Goal: Task Accomplishment & Management: Use online tool/utility

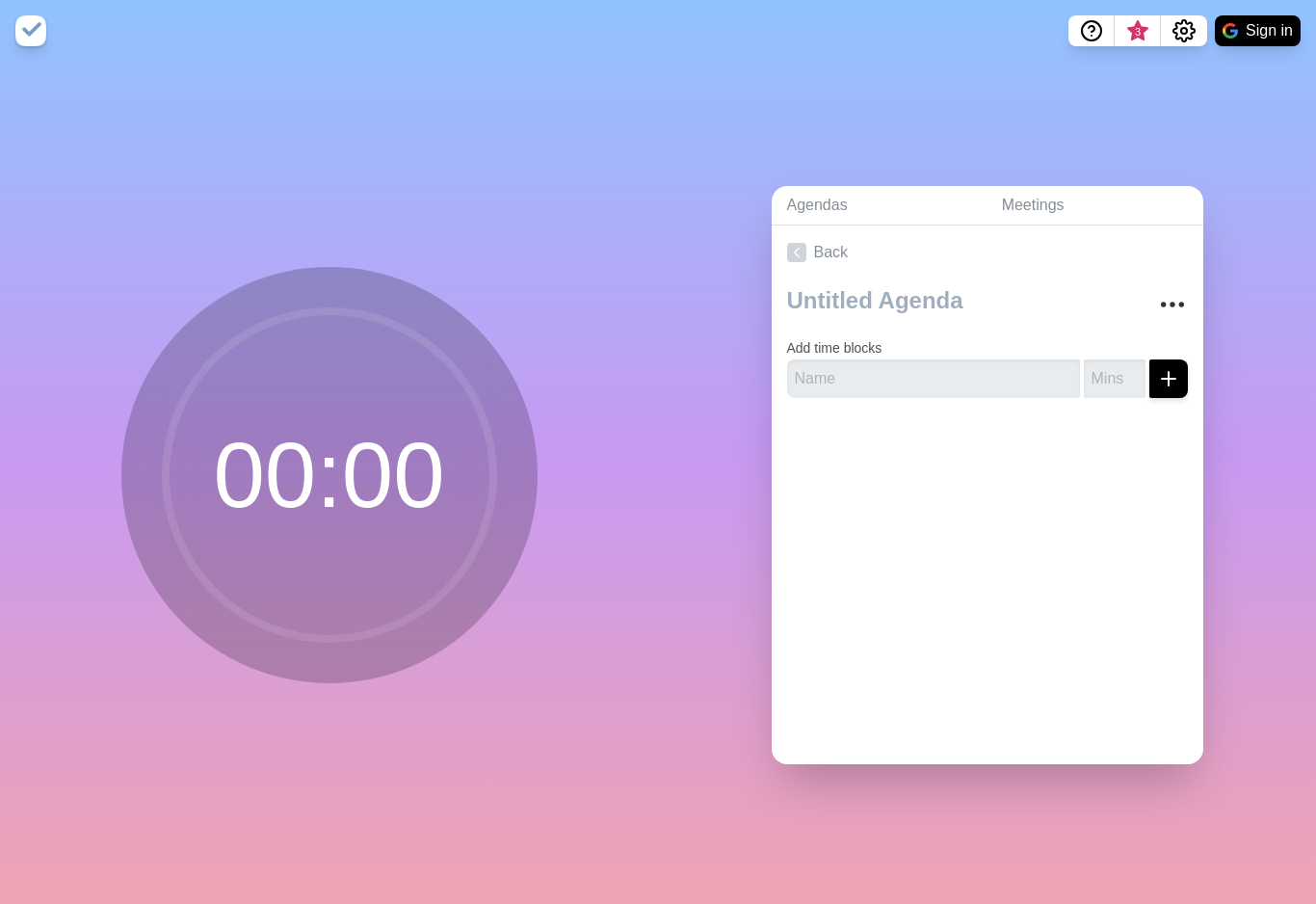
click at [805, 263] on icon at bounding box center [796, 252] width 19 height 19
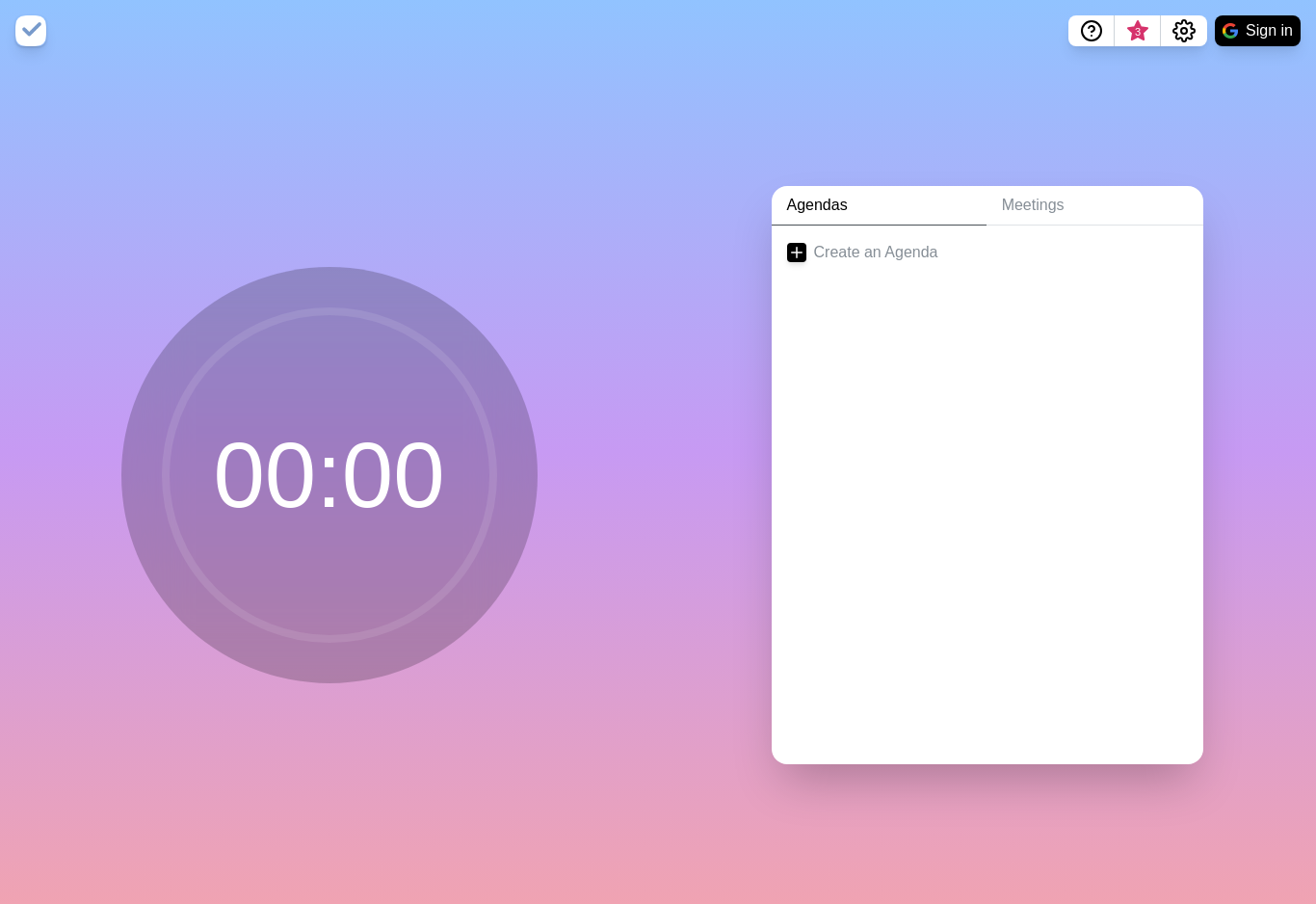
click at [1038, 220] on link "Meetings" at bounding box center [1095, 206] width 217 height 40
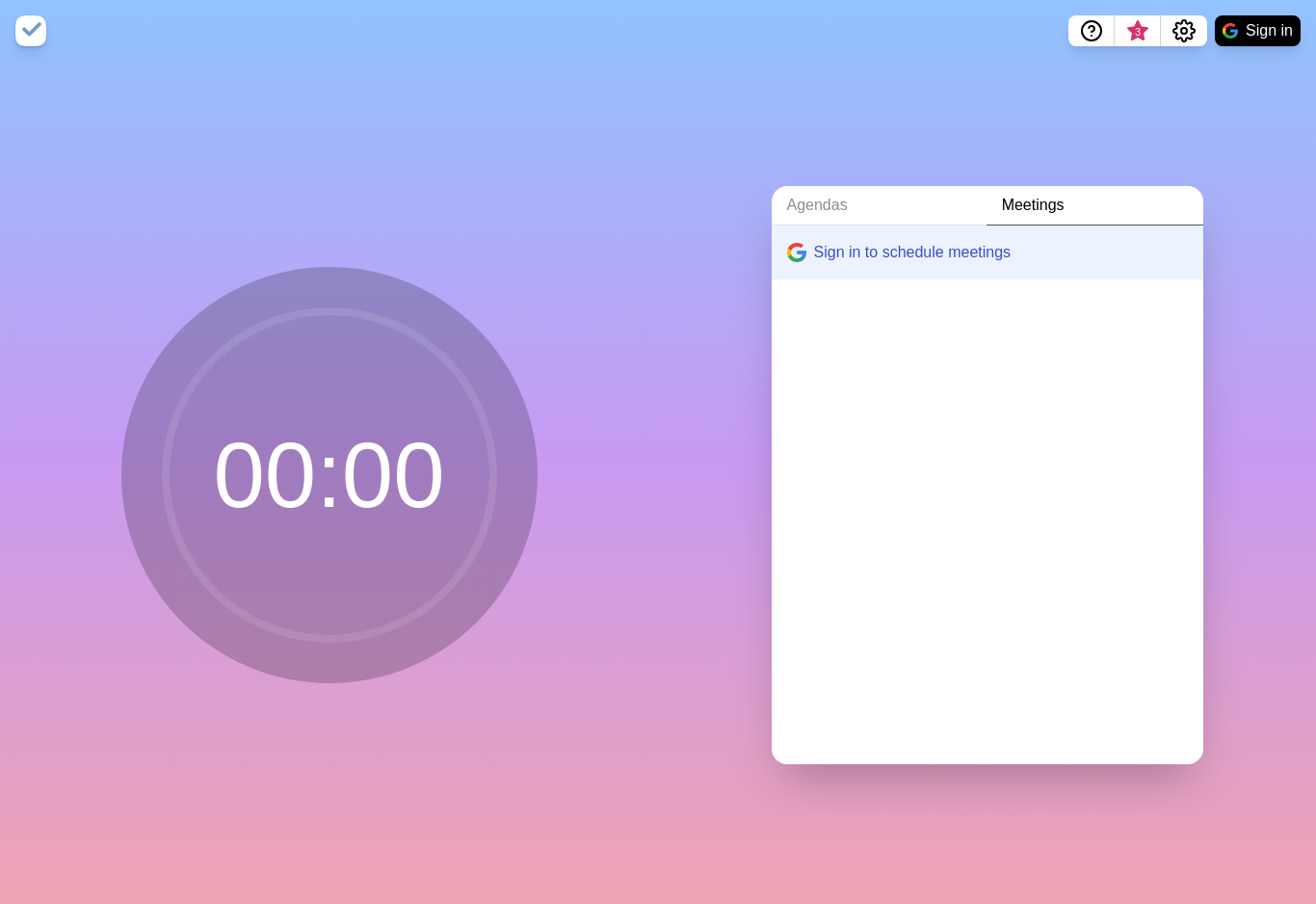
click at [808, 221] on link "Agendas" at bounding box center [880, 206] width 215 height 40
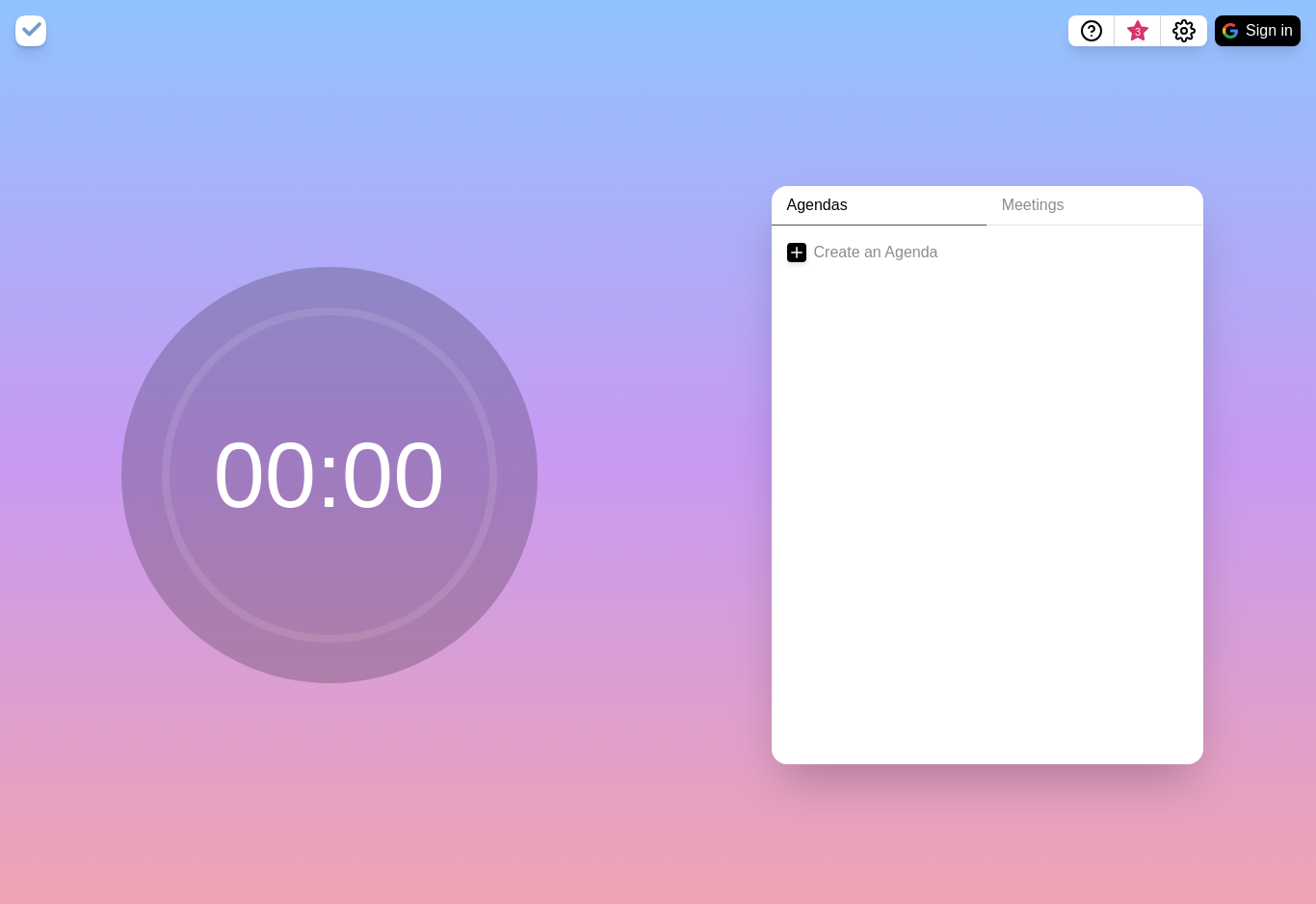
click at [796, 261] on icon at bounding box center [796, 252] width 19 height 19
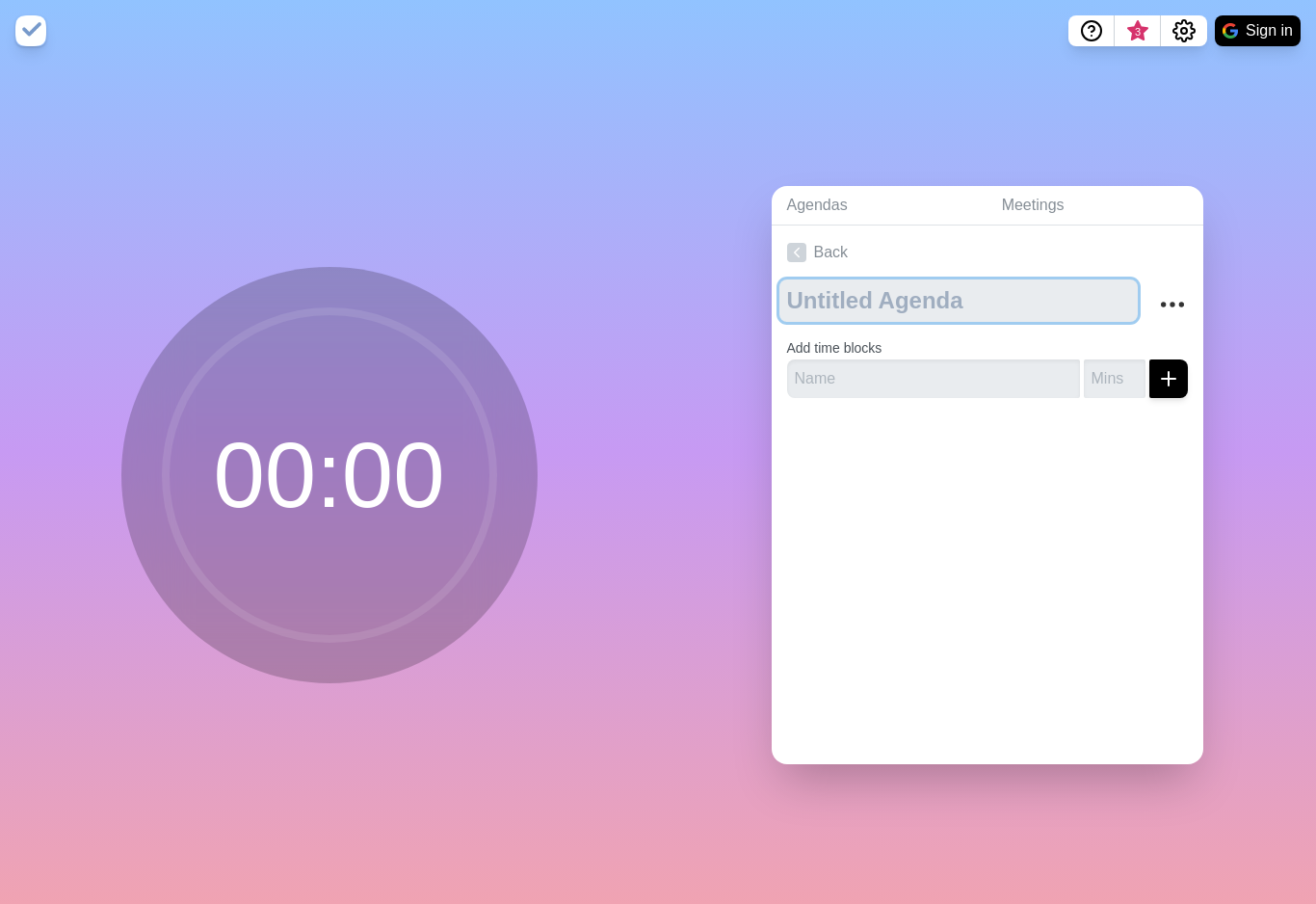
click at [861, 311] on textarea at bounding box center [958, 300] width 359 height 43
type textarea "L"
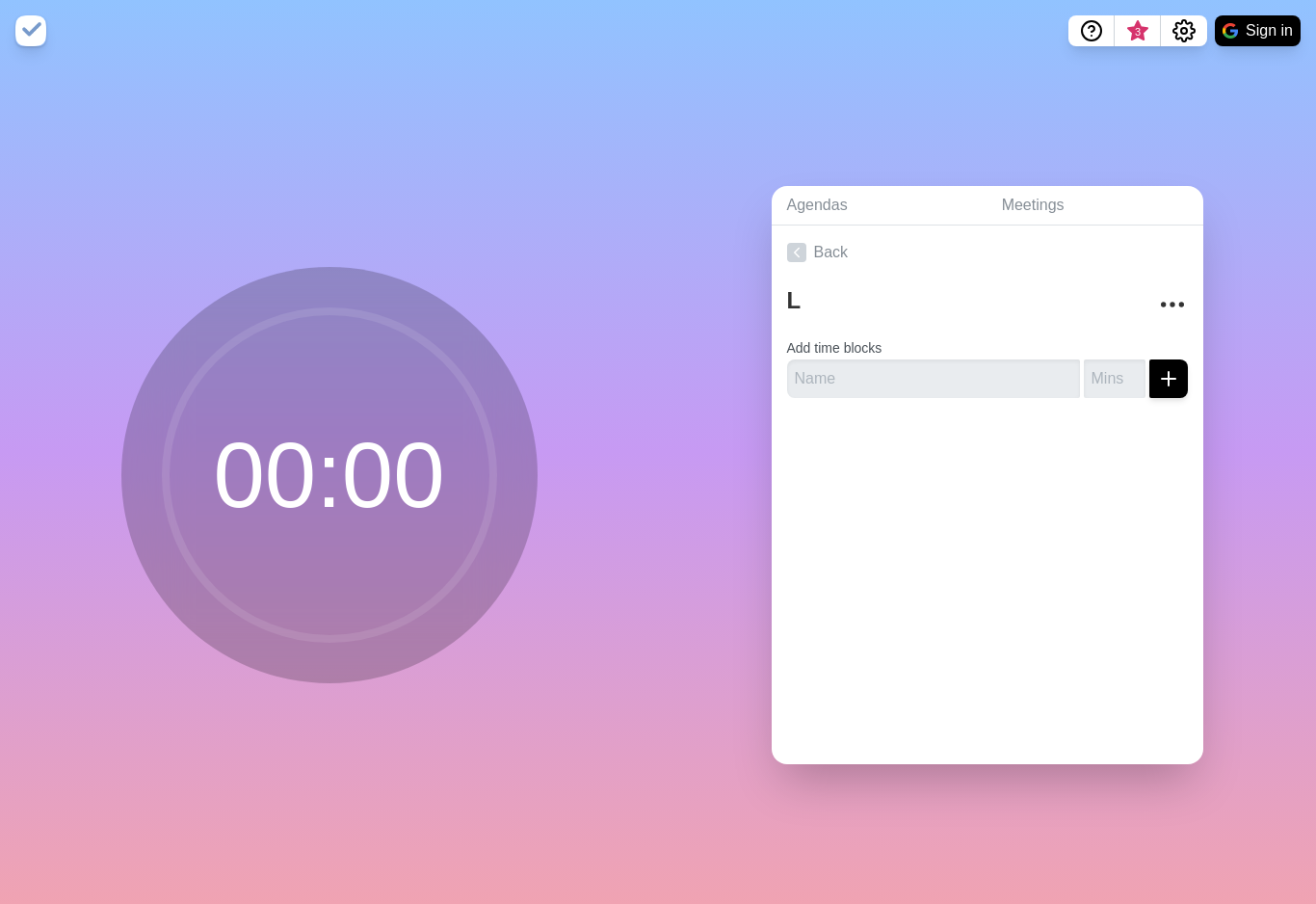
click at [1276, 30] on button "Sign in" at bounding box center [1258, 31] width 85 height 31
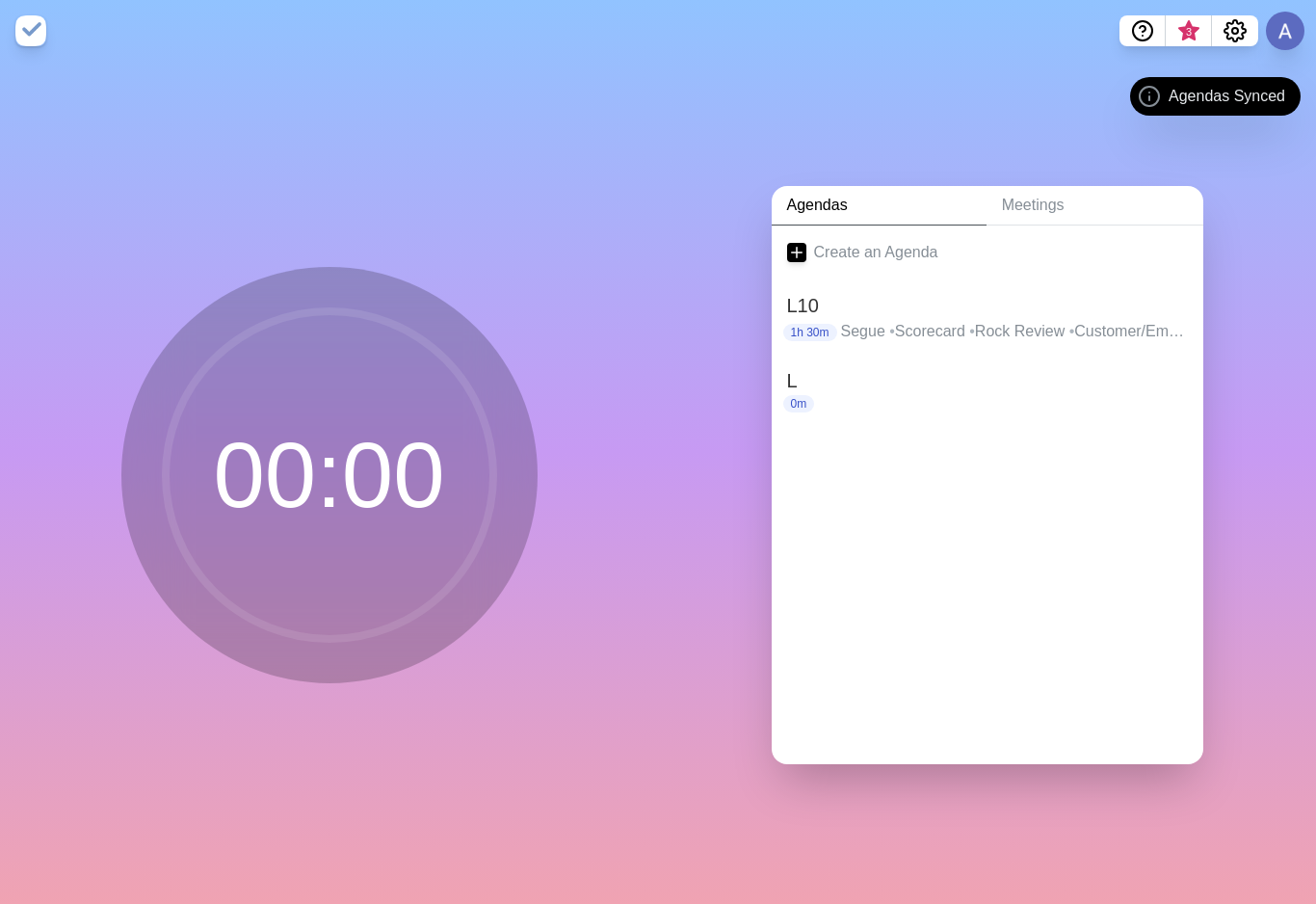
click at [853, 396] on h2 "L" at bounding box center [987, 380] width 401 height 29
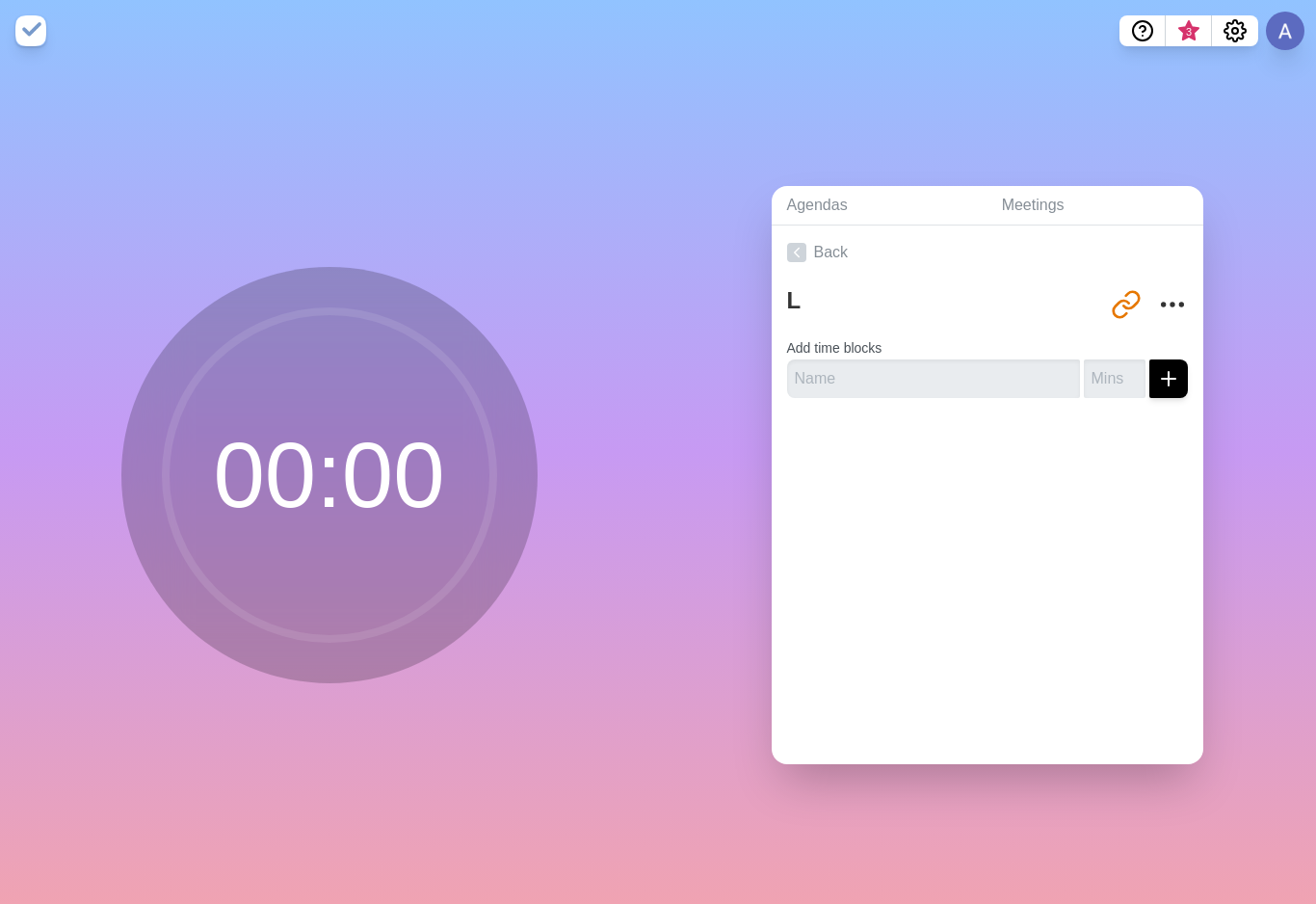
click at [1171, 309] on icon "More" at bounding box center [1172, 304] width 31 height 31
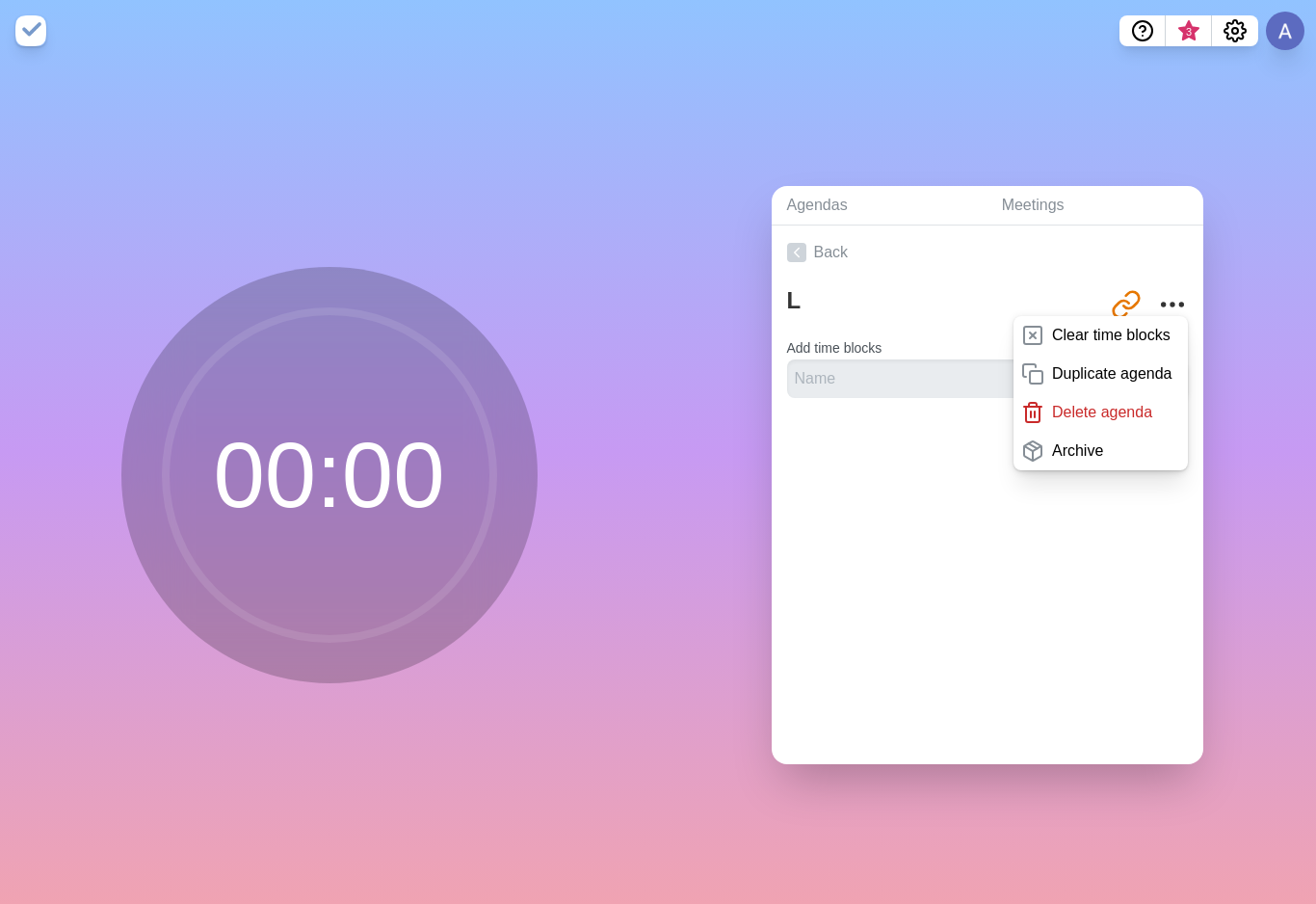
click at [1108, 425] on p "Delete agenda" at bounding box center [1102, 412] width 100 height 23
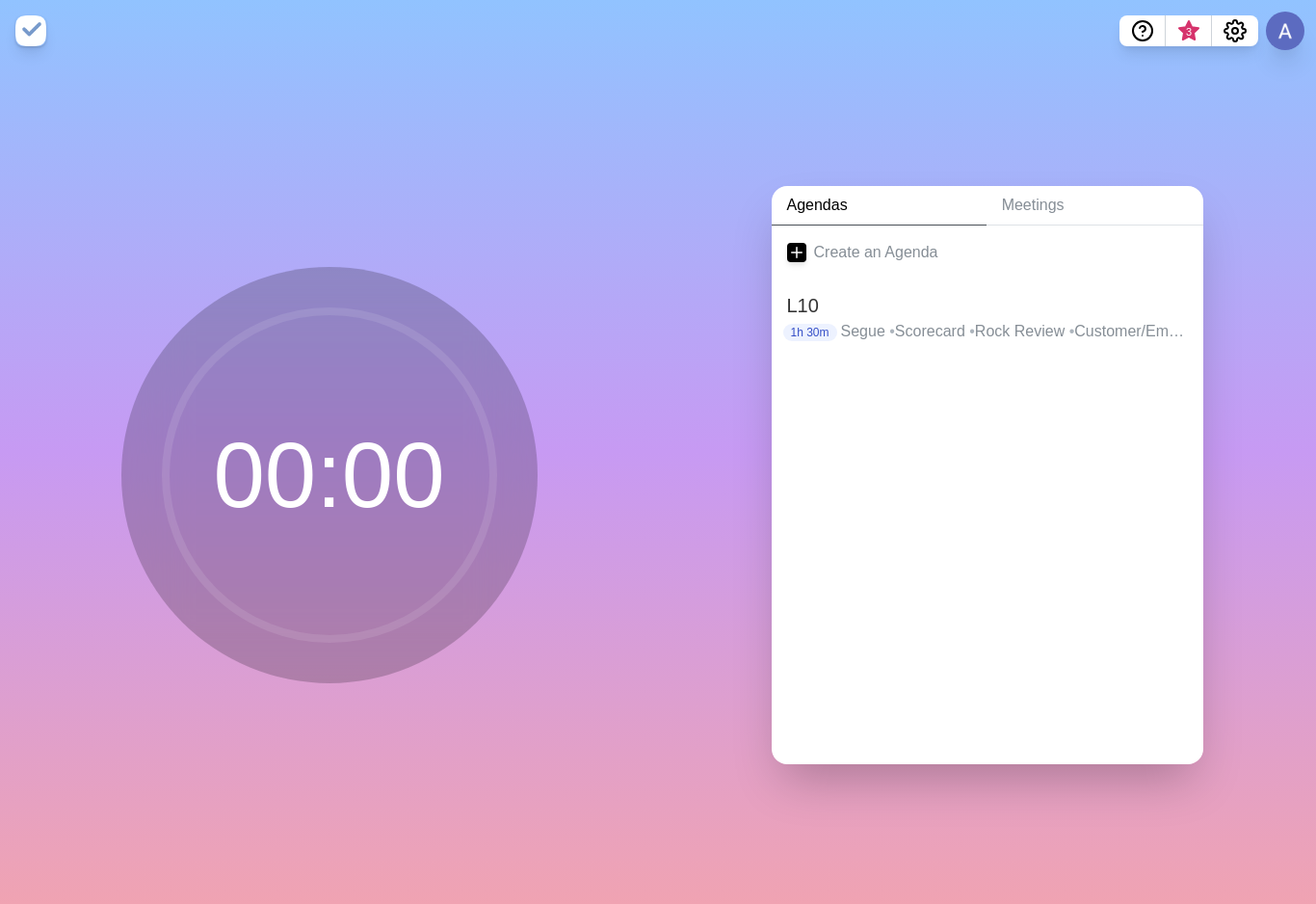
click at [902, 311] on h2 "L10" at bounding box center [987, 305] width 401 height 29
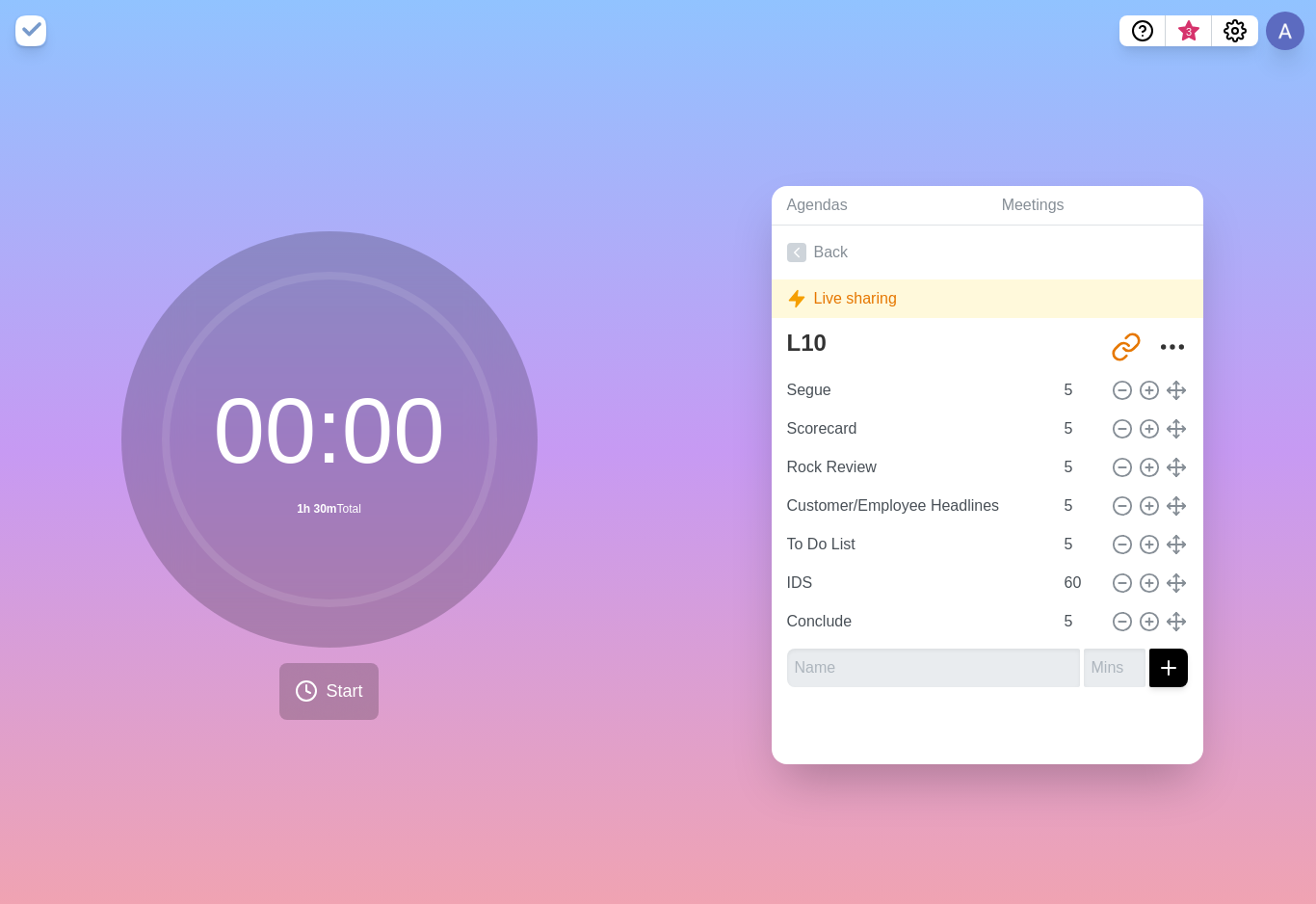
click at [330, 705] on span "Start" at bounding box center [344, 692] width 37 height 26
